Goal: Transaction & Acquisition: Purchase product/service

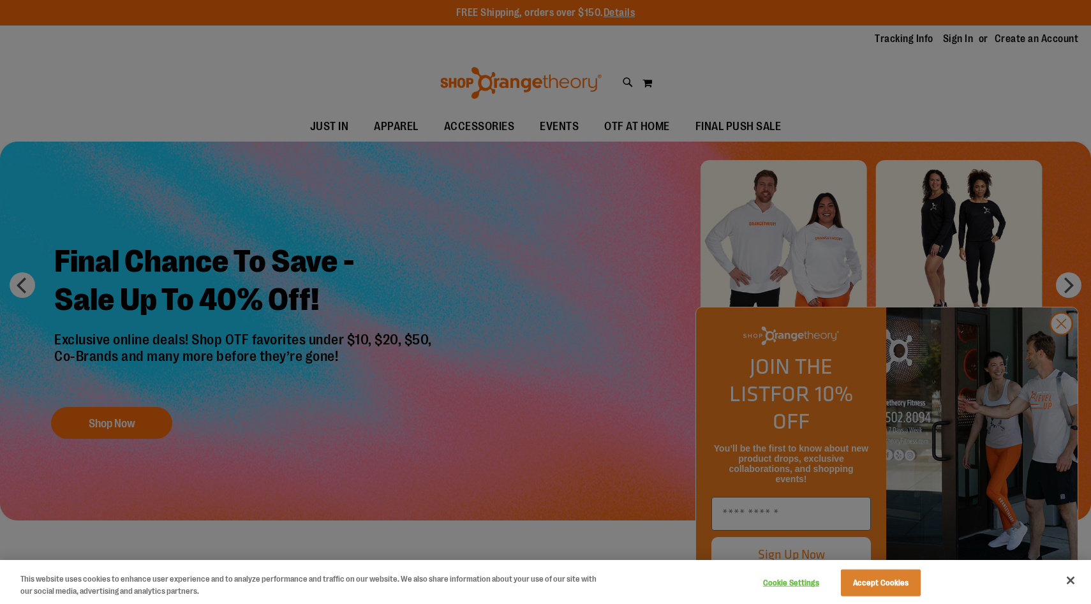
click at [406, 347] on div at bounding box center [545, 302] width 1091 height 604
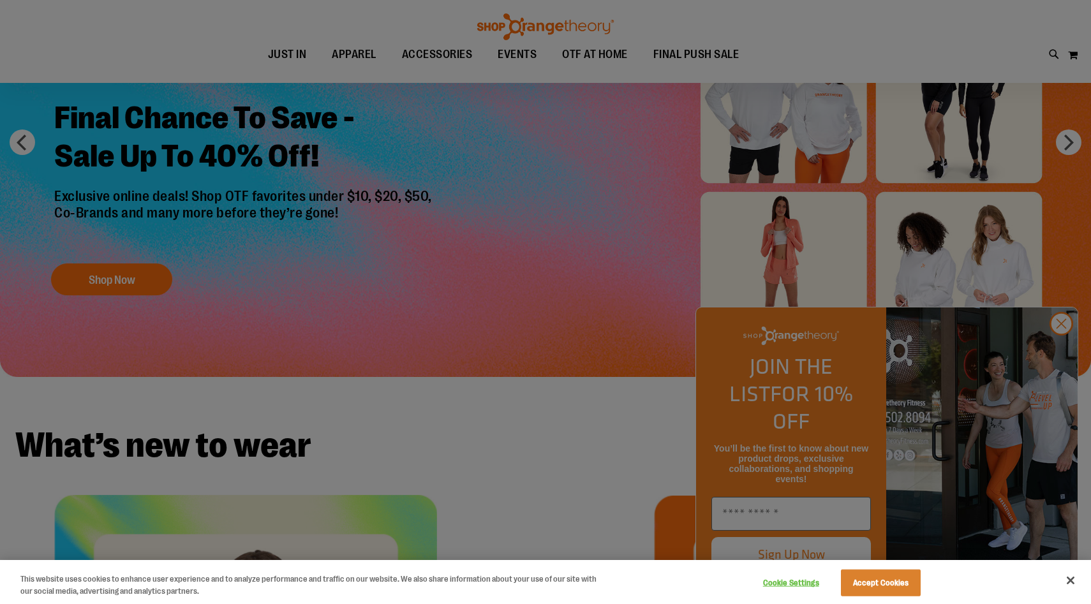
scroll to position [140, 0]
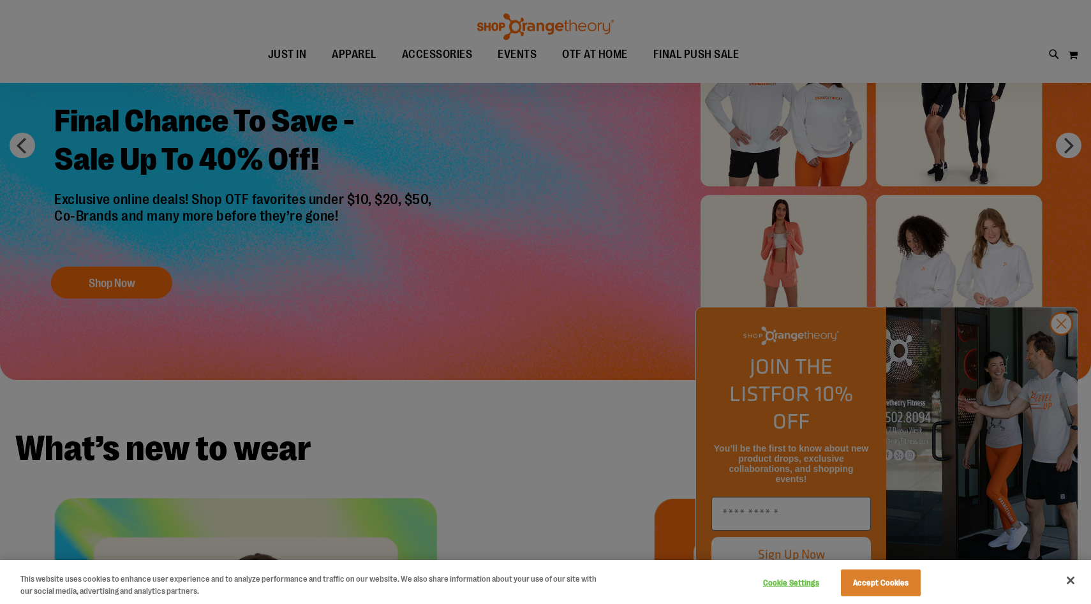
click at [1060, 358] on div at bounding box center [545, 302] width 1091 height 604
click at [1061, 347] on div at bounding box center [545, 302] width 1091 height 604
click at [1069, 583] on button "Close" at bounding box center [1070, 580] width 28 height 28
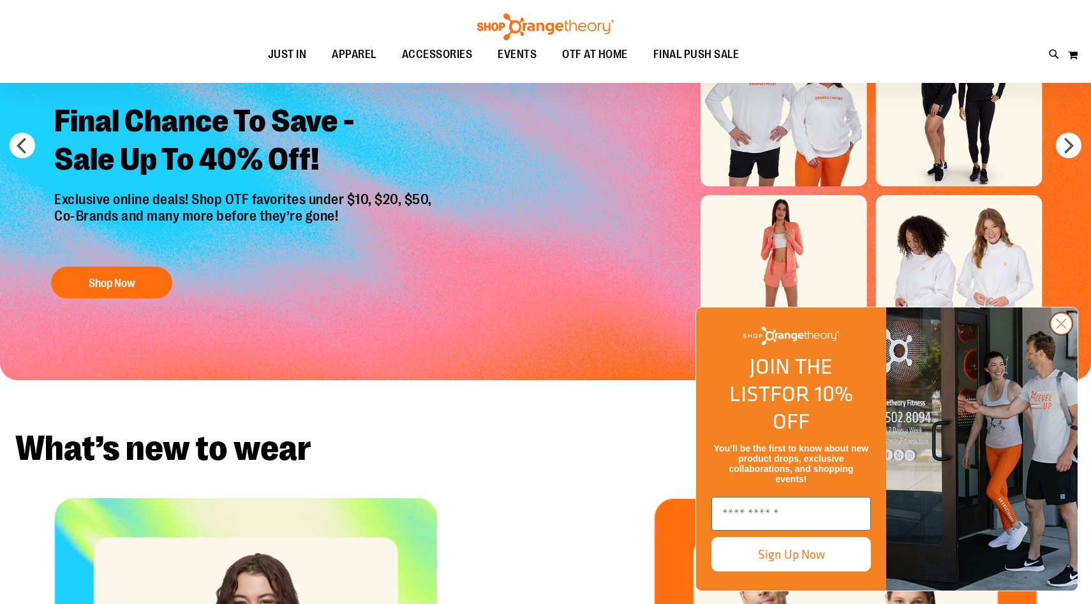
click at [1064, 334] on circle "Close dialog" at bounding box center [1060, 323] width 21 height 21
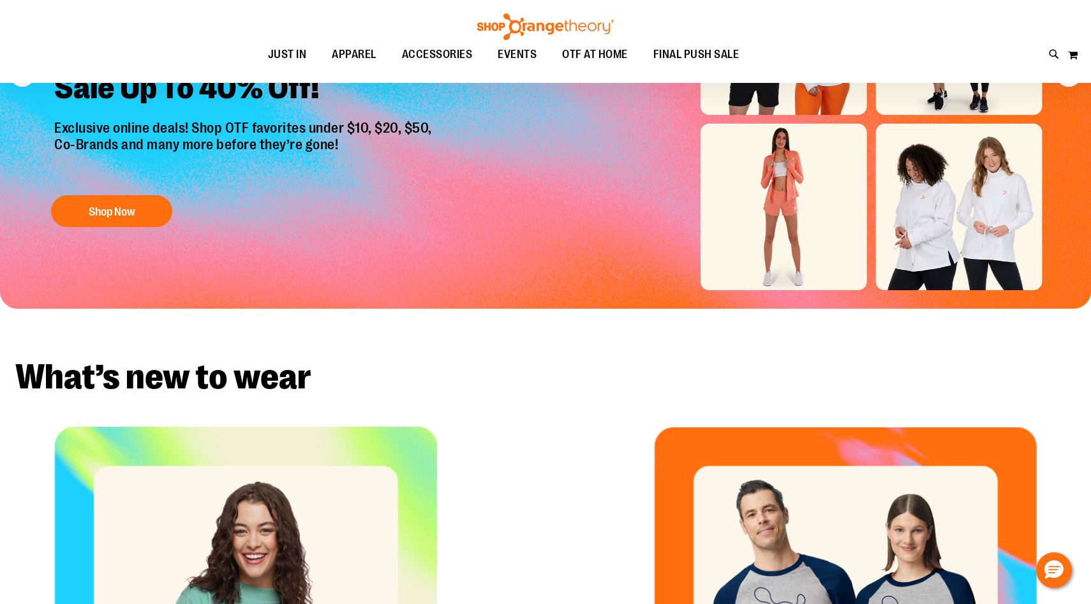
scroll to position [0, 0]
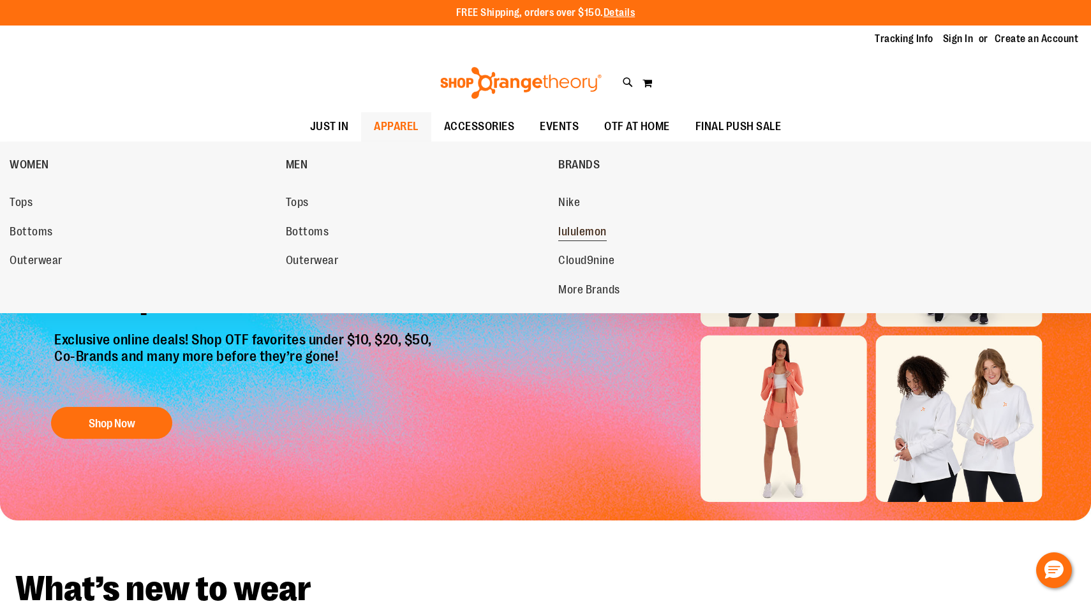
click at [571, 231] on span "lululemon" at bounding box center [582, 233] width 48 height 16
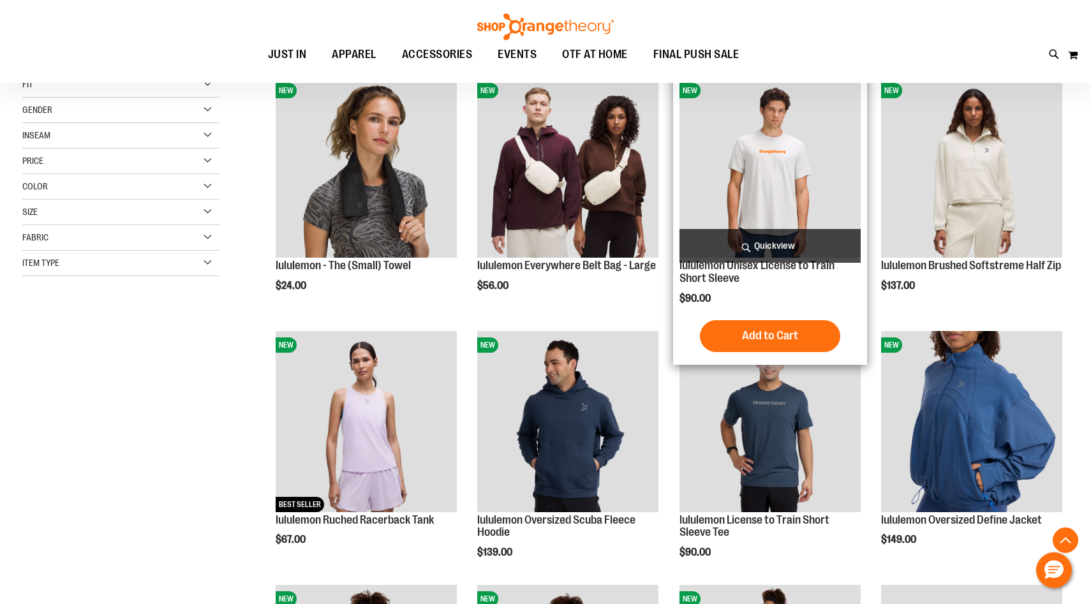
scroll to position [305, 0]
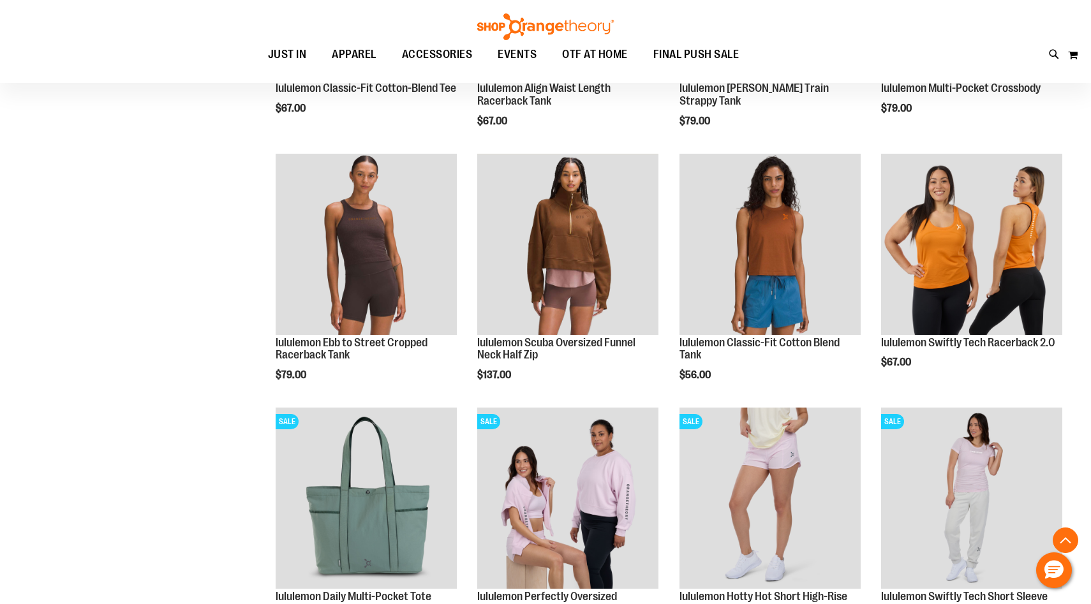
scroll to position [1042, 0]
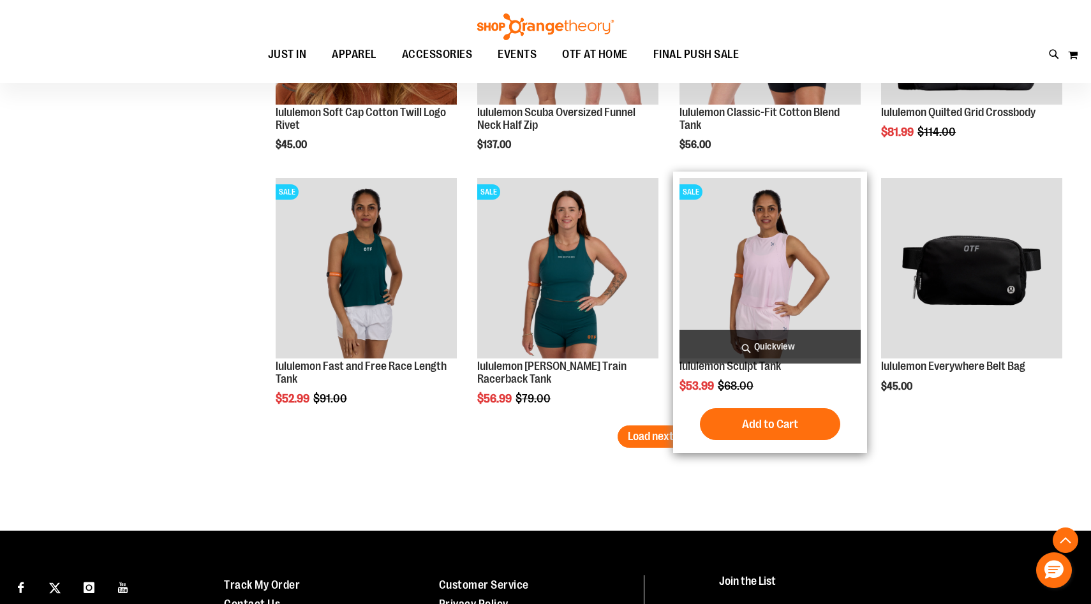
scroll to position [2133, 0]
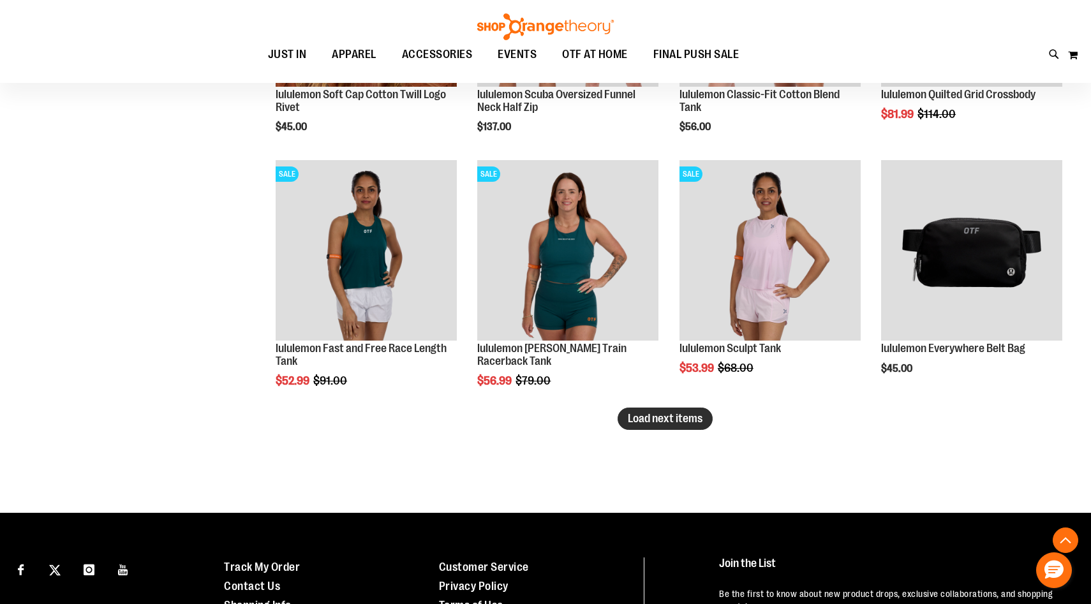
click at [670, 420] on span "Load next items" at bounding box center [665, 418] width 75 height 13
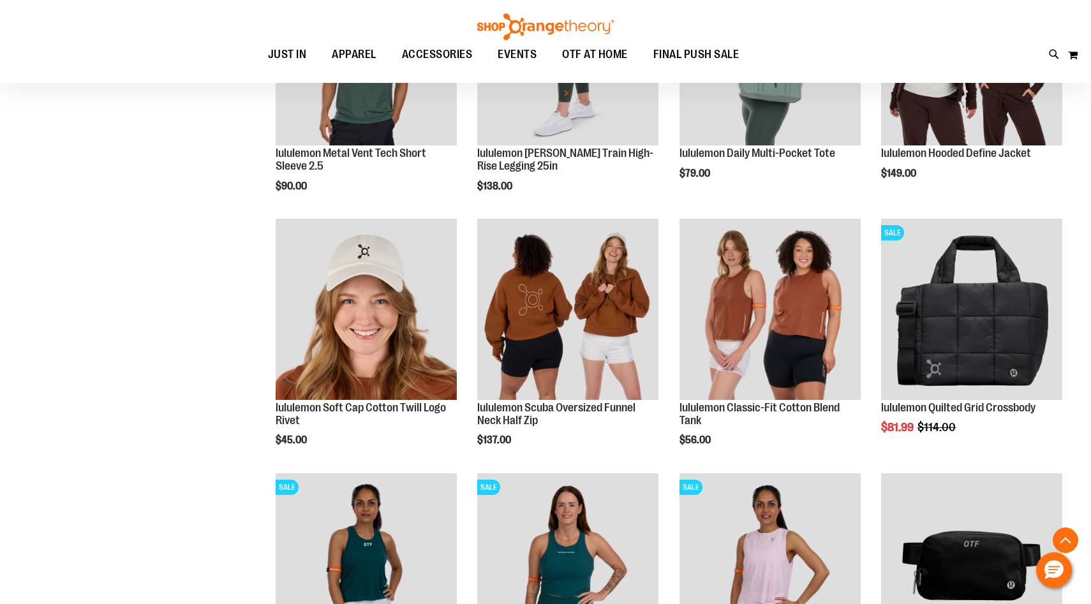
scroll to position [1735, 0]
